Goal: Find specific page/section: Find specific page/section

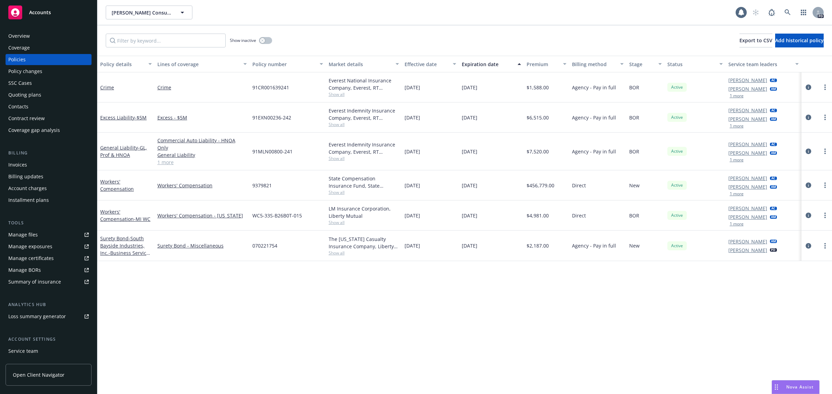
click at [40, 11] on span "Accounts" at bounding box center [40, 13] width 22 height 6
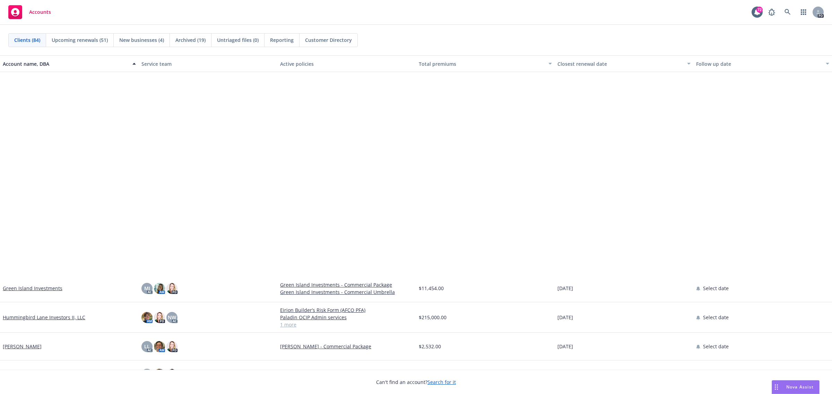
scroll to position [1083, 0]
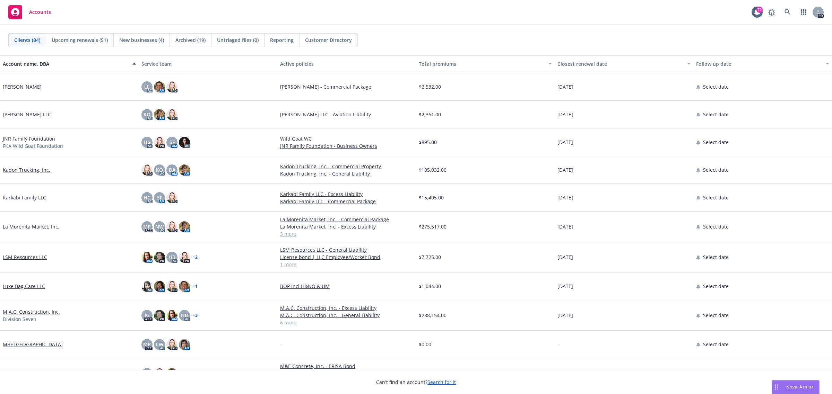
click at [23, 138] on link "JNR Family Foundation" at bounding box center [29, 138] width 52 height 7
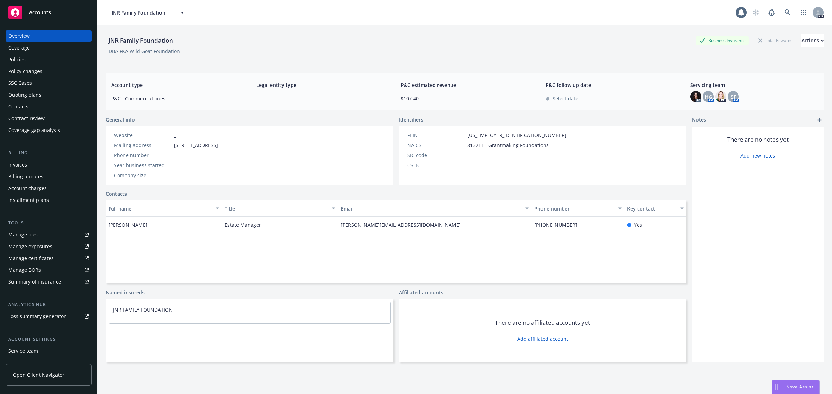
click at [17, 58] on div "Policies" at bounding box center [16, 59] width 17 height 11
